Goal: Task Accomplishment & Management: Complete application form

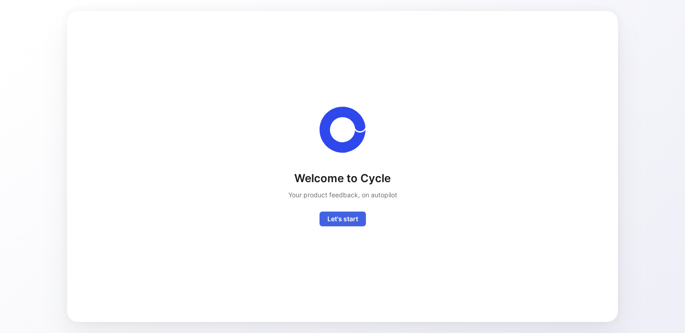
click at [345, 223] on span "Let's start" at bounding box center [343, 218] width 31 height 11
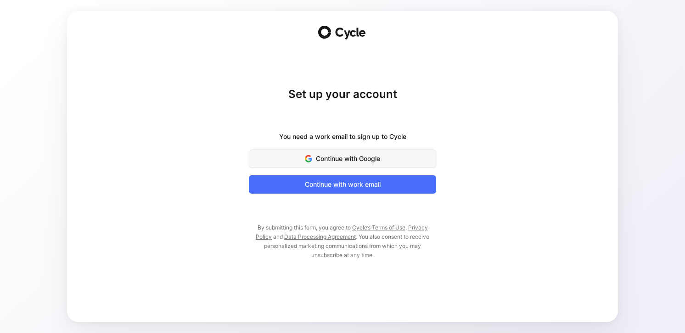
click at [330, 150] on button "Continue with Google" at bounding box center [342, 158] width 187 height 18
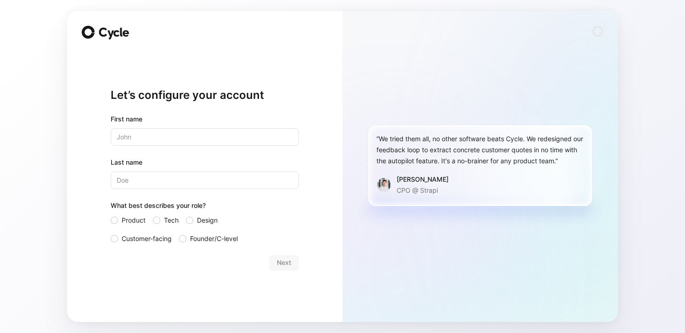
click at [199, 147] on div "First name Last name What best describes your role? Product Tech Design Custome…" at bounding box center [205, 178] width 188 height 130
click at [198, 139] on input "text" at bounding box center [205, 136] width 188 height 17
type input "Sophie"
click at [180, 177] on input "Last name" at bounding box center [205, 179] width 188 height 17
type input "Dambricourt"
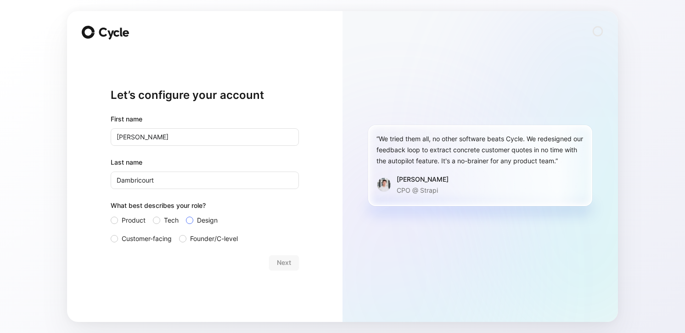
click at [213, 218] on span "Design" at bounding box center [207, 220] width 21 height 11
click at [186, 215] on input "Design" at bounding box center [186, 215] width 0 height 0
click at [286, 261] on span "Next" at bounding box center [284, 262] width 14 height 11
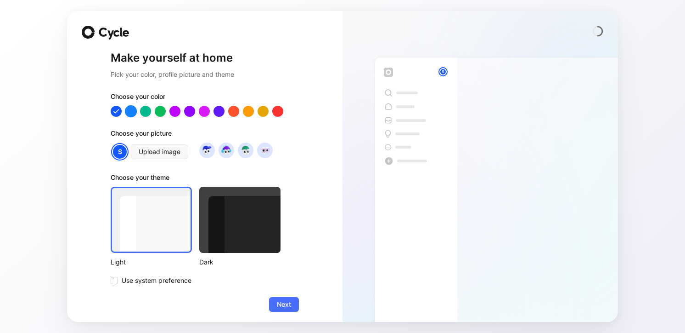
click at [134, 112] on div at bounding box center [131, 111] width 12 height 12
click at [142, 113] on div at bounding box center [146, 111] width 12 height 12
click at [228, 150] on img at bounding box center [226, 150] width 12 height 12
click at [238, 226] on div at bounding box center [239, 220] width 81 height 66
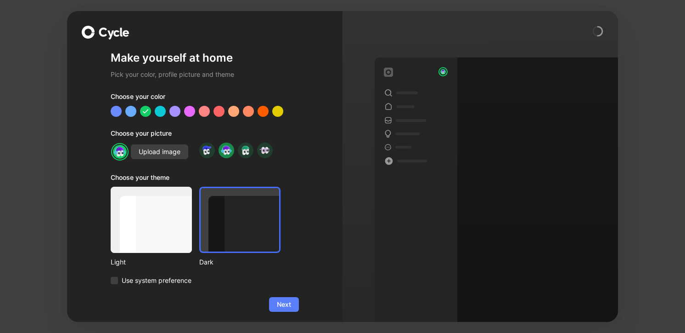
click at [283, 303] on span "Next" at bounding box center [284, 304] width 14 height 11
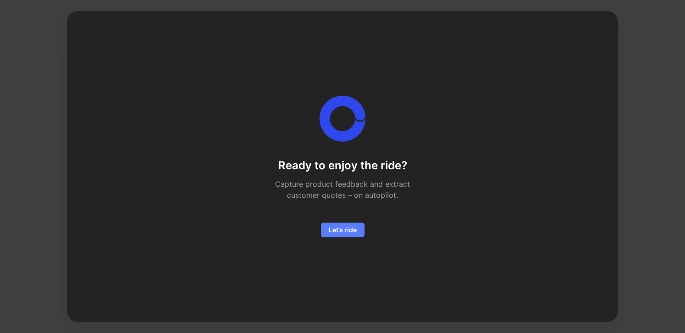
click at [347, 231] on span "Let’s ride" at bounding box center [343, 229] width 28 height 11
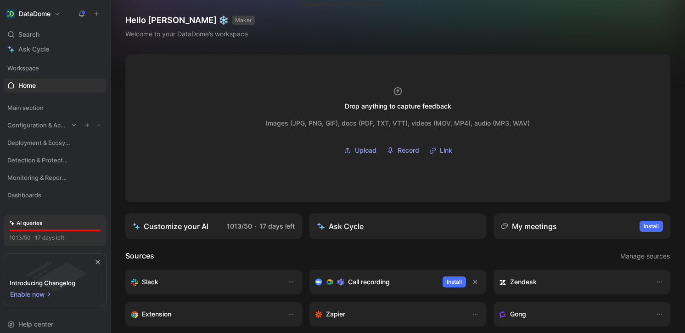
click at [35, 125] on span "Configuration & Access" at bounding box center [37, 124] width 61 height 9
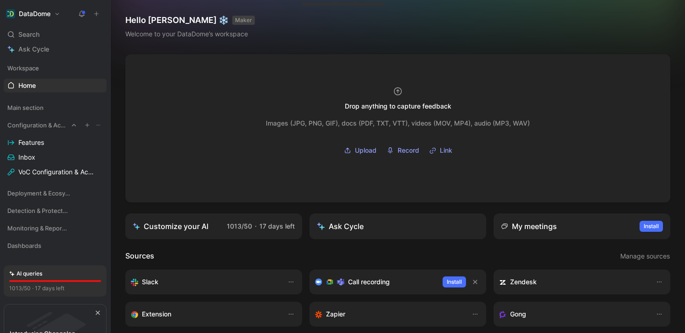
click at [35, 124] on span "Configuration & Access" at bounding box center [37, 124] width 61 height 9
